Goal: Task Accomplishment & Management: Manage account settings

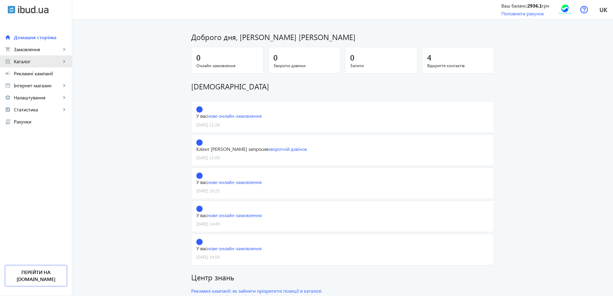
click at [27, 60] on span "Каталог" at bounding box center [37, 61] width 47 height 6
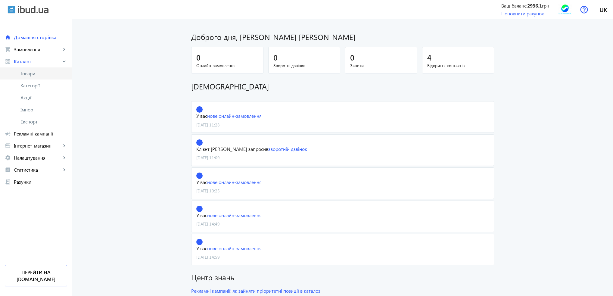
click at [27, 73] on span "Товари" at bounding box center [43, 73] width 47 height 6
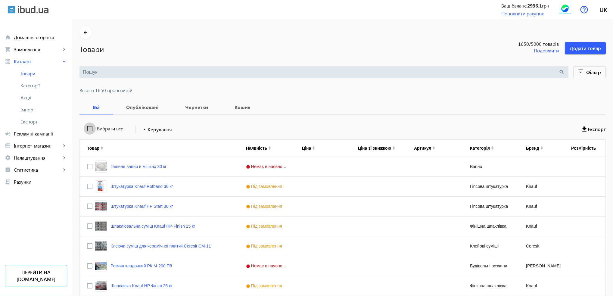
click at [85, 129] on input "Вибрати все" at bounding box center [90, 128] width 12 height 12
checkbox input "true"
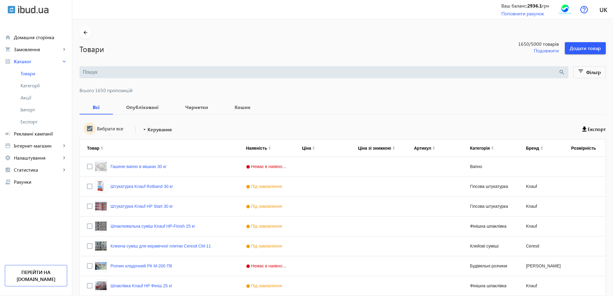
checkbox input "true"
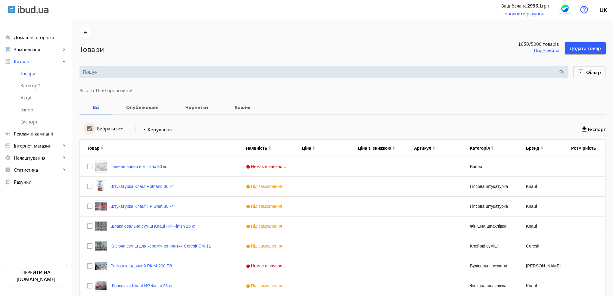
checkbox input "true"
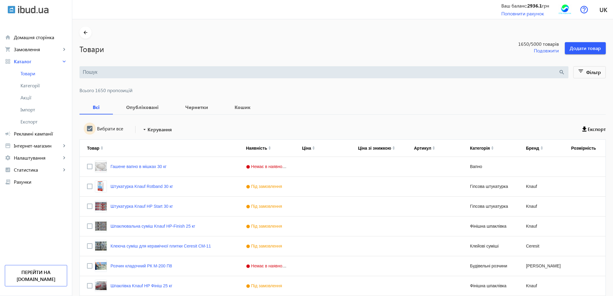
checkbox input "true"
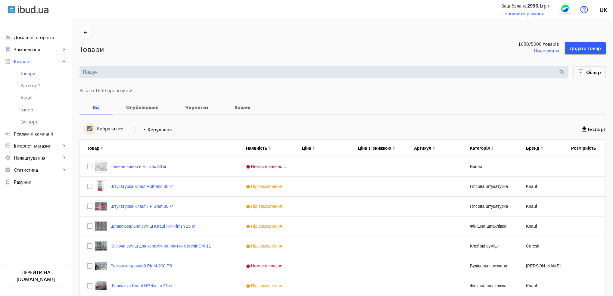
checkbox input "true"
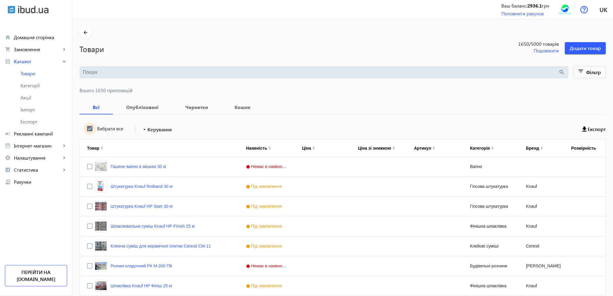
checkbox input "true"
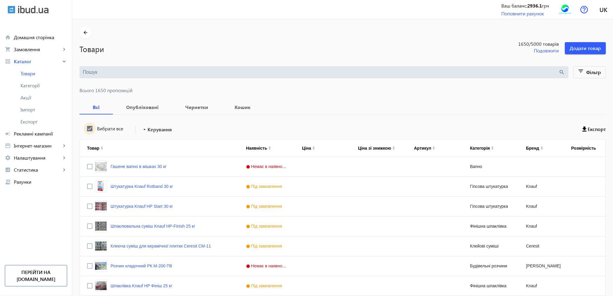
checkbox input "true"
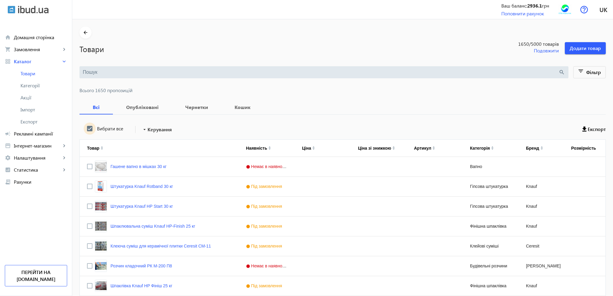
checkbox input "true"
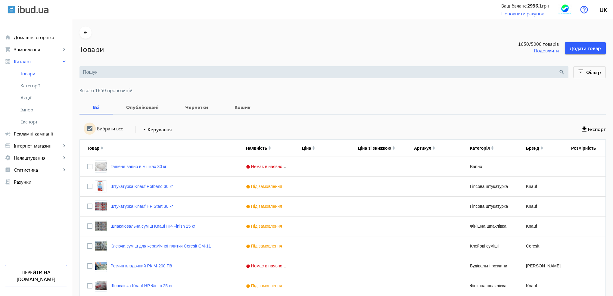
checkbox input "true"
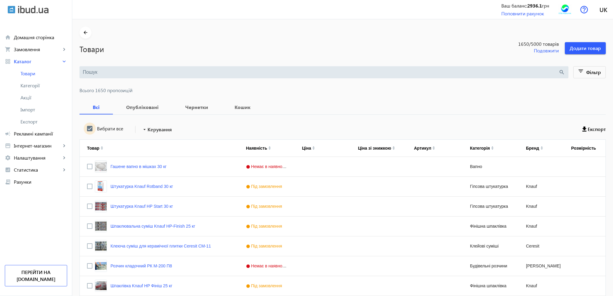
checkbox input "true"
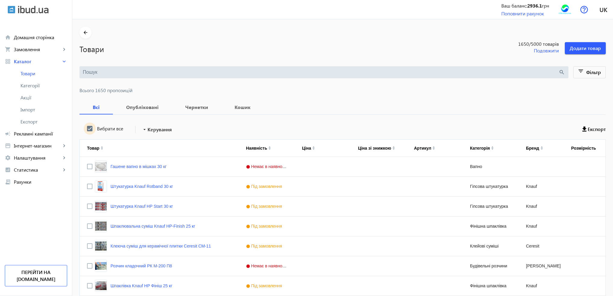
checkbox input "true"
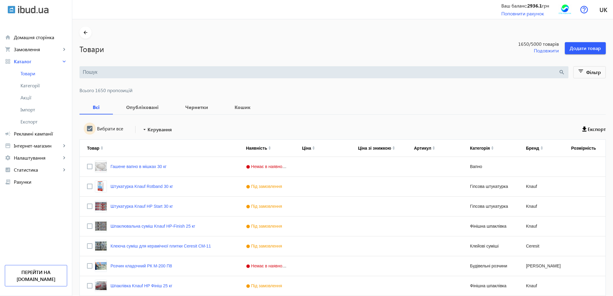
checkbox input "true"
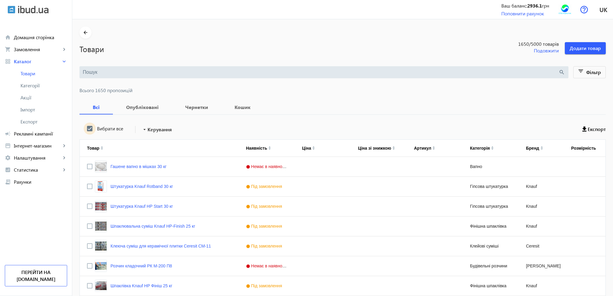
checkbox input "true"
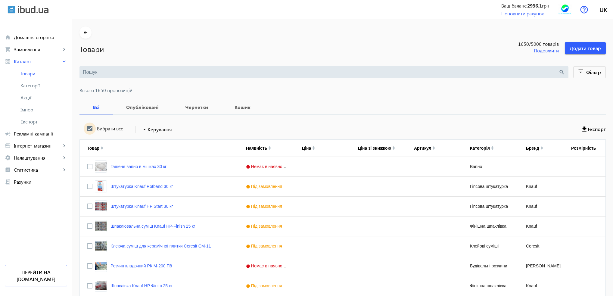
checkbox input "true"
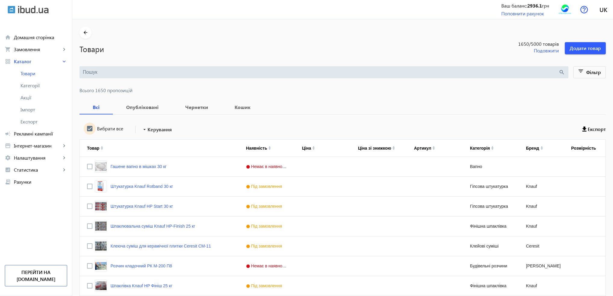
checkbox input "true"
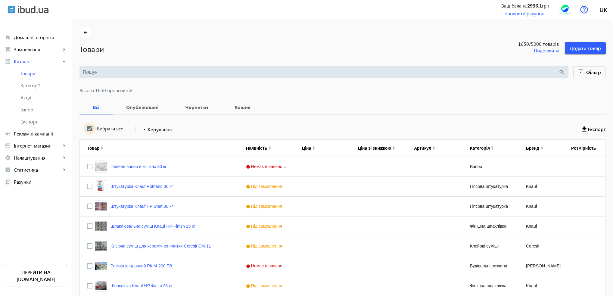
checkbox input "true"
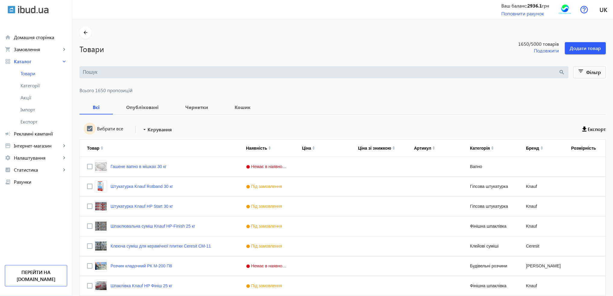
checkbox input "true"
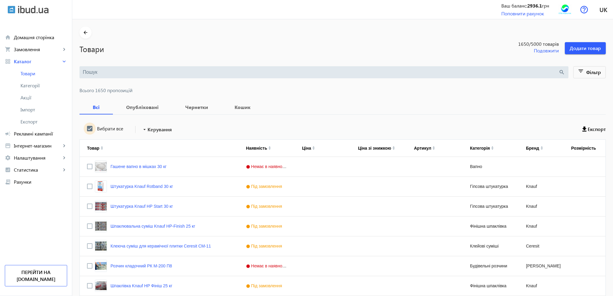
checkbox input "true"
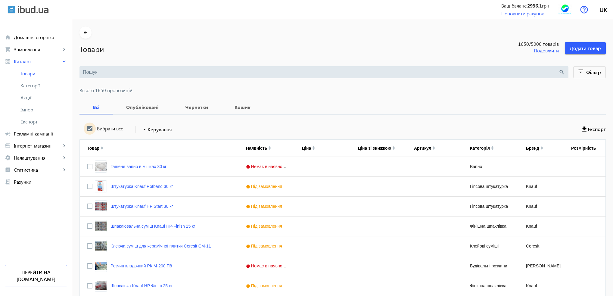
checkbox input "true"
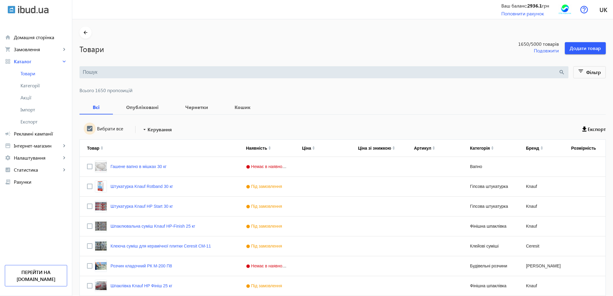
checkbox input "true"
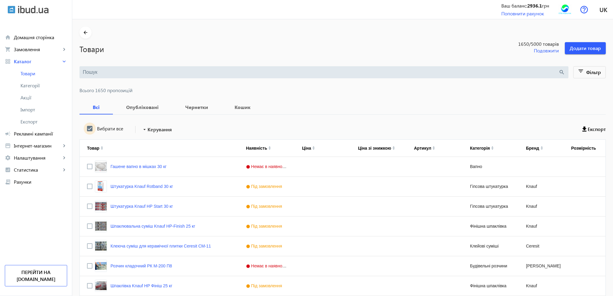
checkbox input "true"
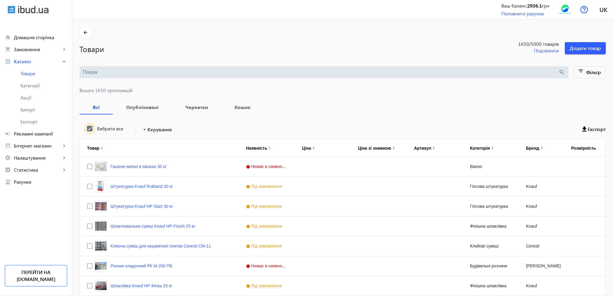
checkbox input "true"
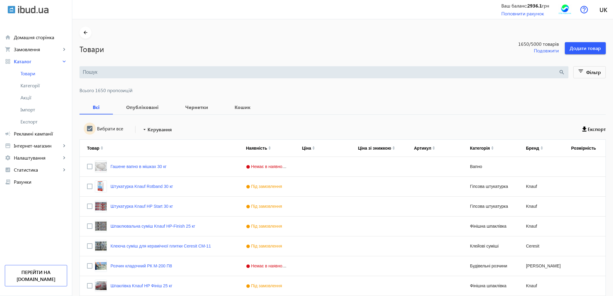
checkbox input "true"
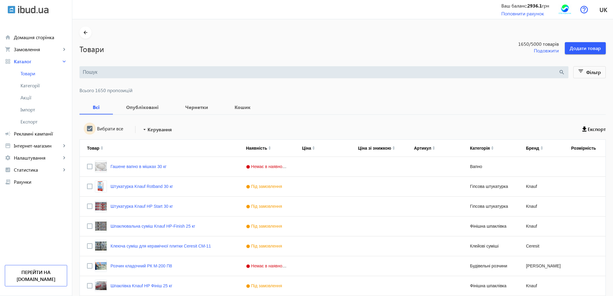
checkbox input "true"
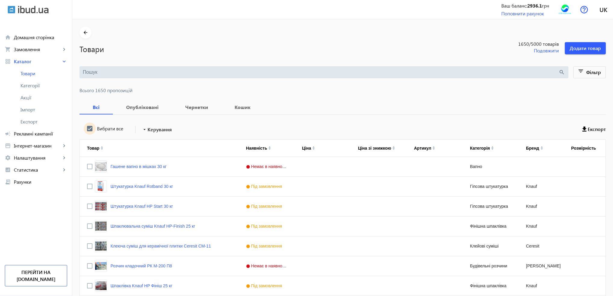
checkbox input "true"
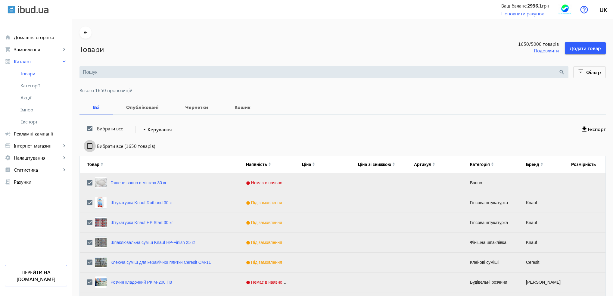
click at [85, 145] on input "Вибрати все (1650 товарів)" at bounding box center [90, 146] width 12 height 12
checkbox input "true"
click at [155, 127] on span "Керування" at bounding box center [159, 129] width 24 height 7
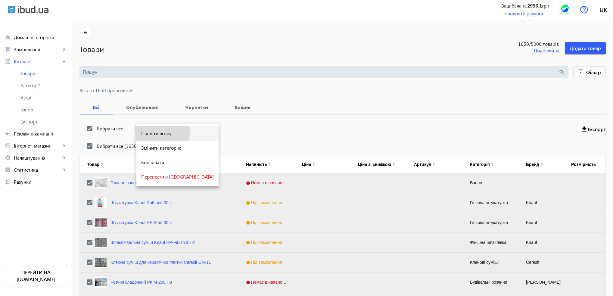
click at [155, 132] on span "Підняти вгору" at bounding box center [177, 133] width 73 height 5
click at [141, 131] on mat-icon "arrow_drop_down" at bounding box center [144, 129] width 6 height 6
click at [148, 136] on span "Підняти вгору" at bounding box center [177, 133] width 73 height 5
